Goal: Navigation & Orientation: Understand site structure

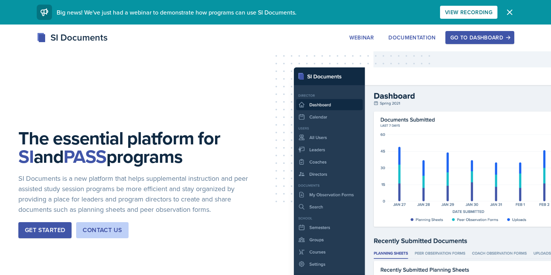
scroll to position [6, 0]
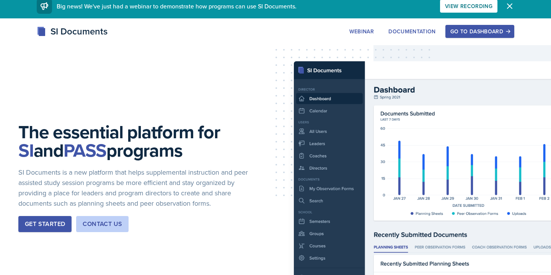
click at [472, 34] on div "Go to Dashboard" at bounding box center [479, 31] width 59 height 6
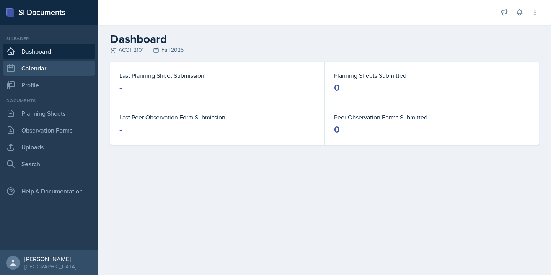
click at [48, 72] on link "Calendar" at bounding box center [49, 67] width 92 height 15
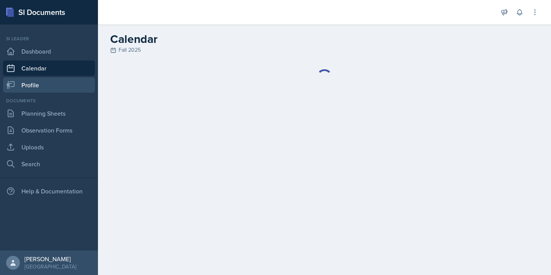
click at [48, 84] on link "Profile" at bounding box center [49, 84] width 92 height 15
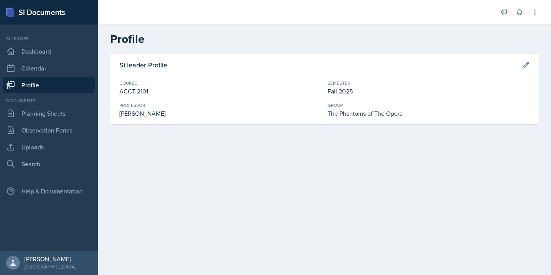
click at [64, 59] on div "Si leader Dashboard Calendar Profile" at bounding box center [49, 63] width 92 height 57
click at [62, 51] on link "Dashboard" at bounding box center [49, 51] width 92 height 15
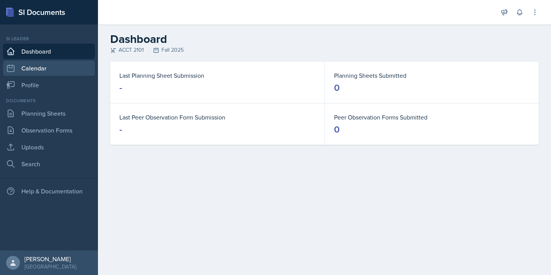
click at [59, 65] on link "Calendar" at bounding box center [49, 67] width 92 height 15
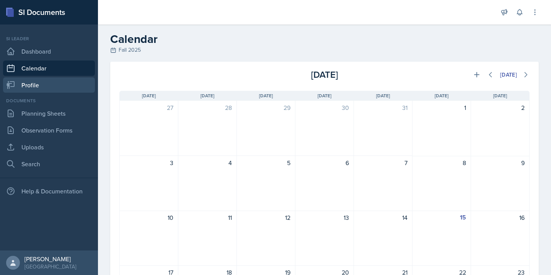
click at [55, 81] on link "Profile" at bounding box center [49, 84] width 92 height 15
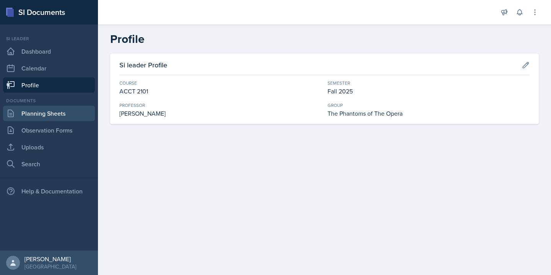
click at [59, 111] on link "Planning Sheets" at bounding box center [49, 113] width 92 height 15
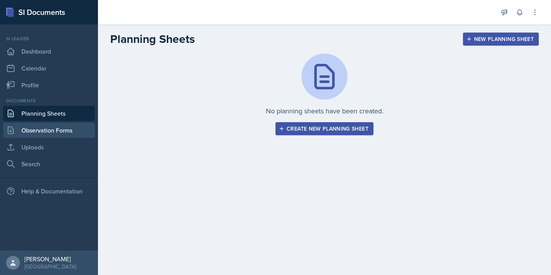
click at [60, 124] on link "Observation Forms" at bounding box center [49, 129] width 92 height 15
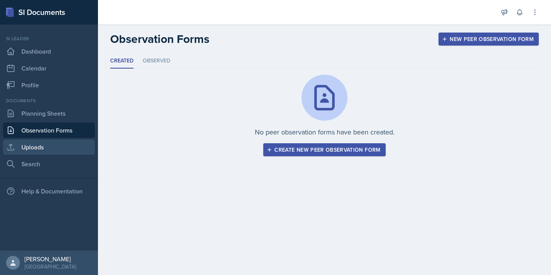
click at [58, 141] on link "Uploads" at bounding box center [49, 146] width 92 height 15
